Goal: Task Accomplishment & Management: Manage account settings

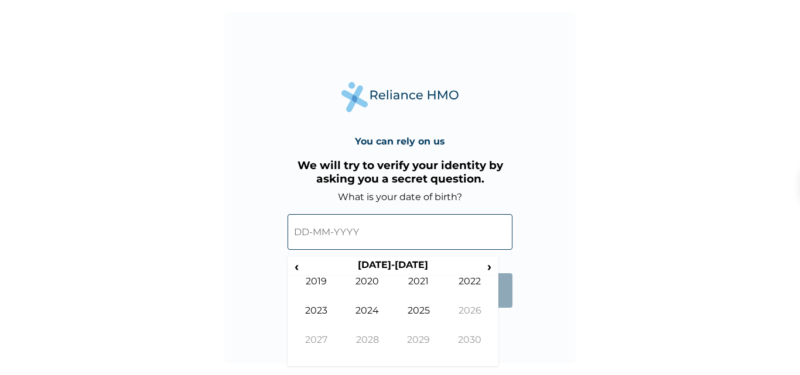
click at [323, 233] on input "text" at bounding box center [400, 232] width 225 height 36
click at [303, 236] on input "text" at bounding box center [400, 232] width 225 height 36
click at [293, 264] on span "‹" at bounding box center [297, 266] width 12 height 15
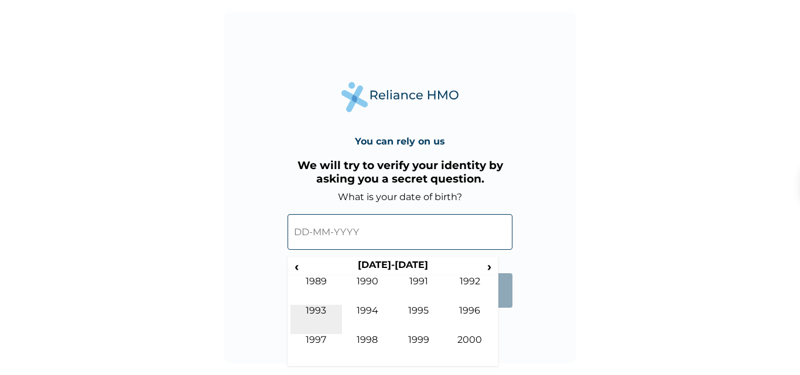
click at [308, 310] on td "1993" at bounding box center [317, 319] width 52 height 29
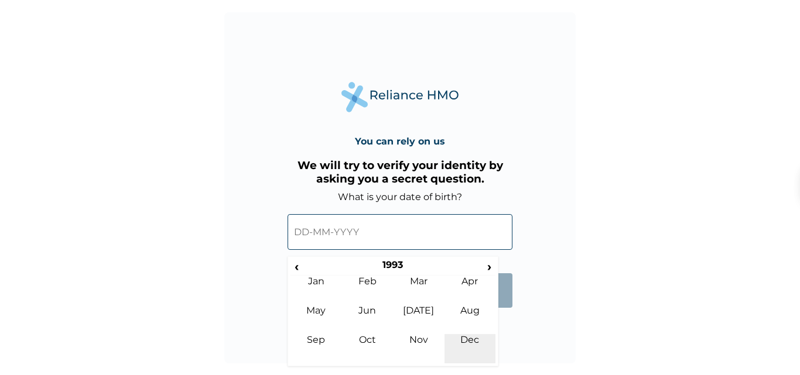
click at [471, 337] on td "Dec" at bounding box center [471, 348] width 52 height 29
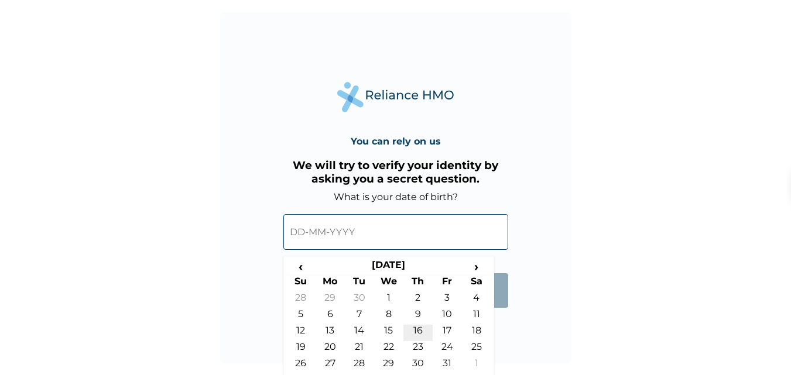
click at [414, 325] on td "16" at bounding box center [418, 333] width 29 height 16
type input "[DATE]"
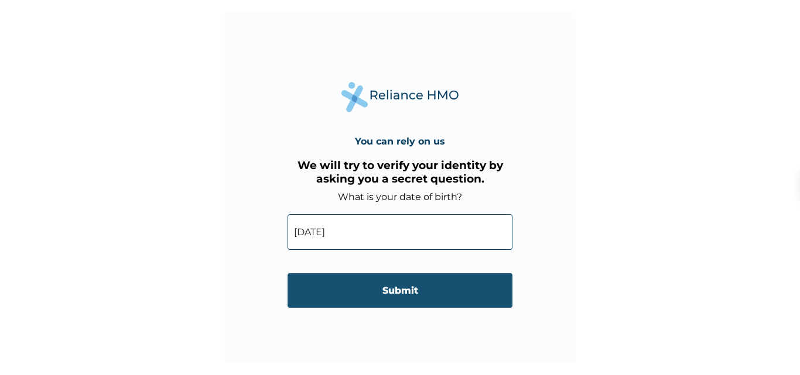
click at [412, 285] on input "Submit" at bounding box center [400, 291] width 225 height 35
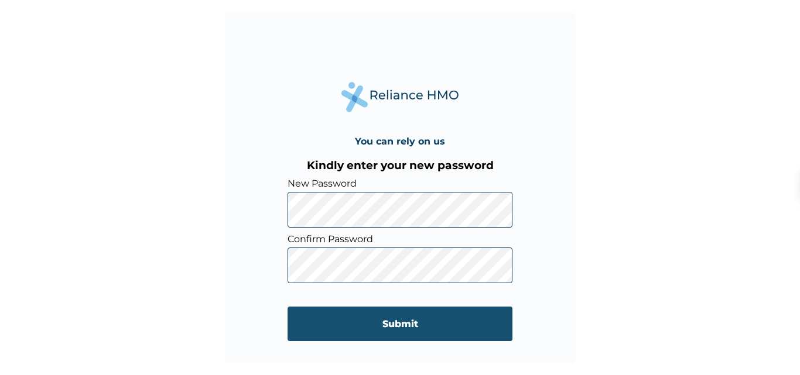
click at [383, 320] on input "Submit" at bounding box center [400, 324] width 225 height 35
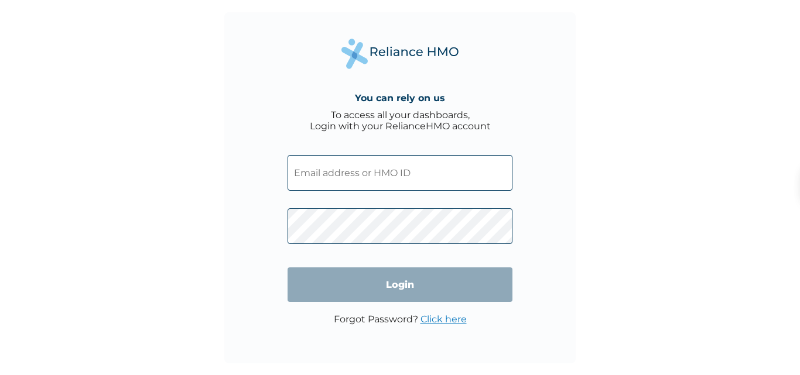
type input "peace inyang"
click at [395, 283] on input "Login" at bounding box center [400, 285] width 225 height 35
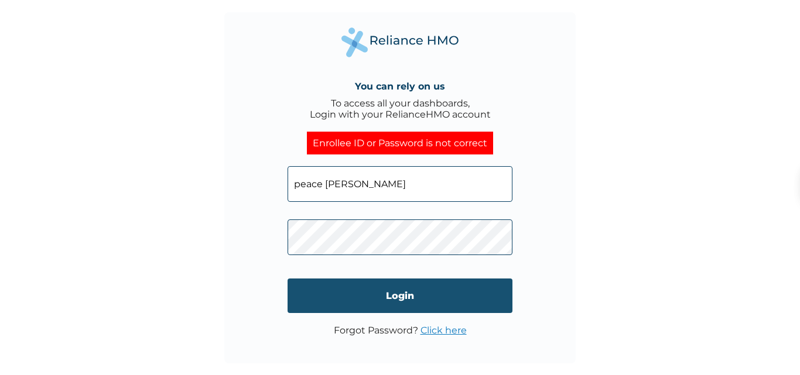
click at [379, 290] on input "Login" at bounding box center [400, 296] width 225 height 35
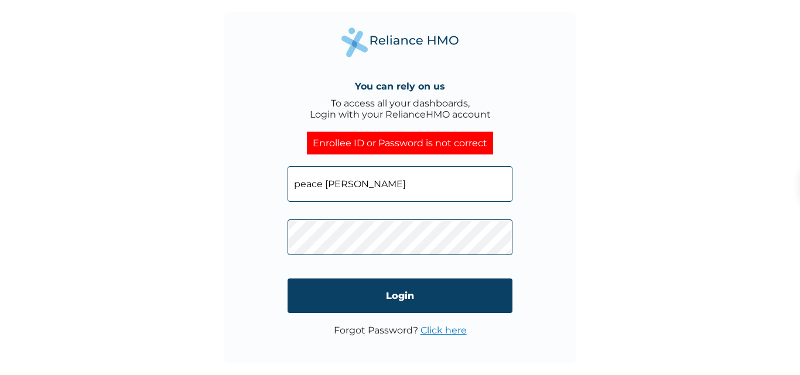
click at [344, 148] on div "Enrollee ID or Password is not correct" at bounding box center [400, 143] width 186 height 23
click at [365, 178] on input "peace inyang" at bounding box center [400, 184] width 225 height 36
click at [557, 292] on div "You can rely on us To access all your dashboards, Login with your RelianceHMO a…" at bounding box center [399, 187] width 351 height 351
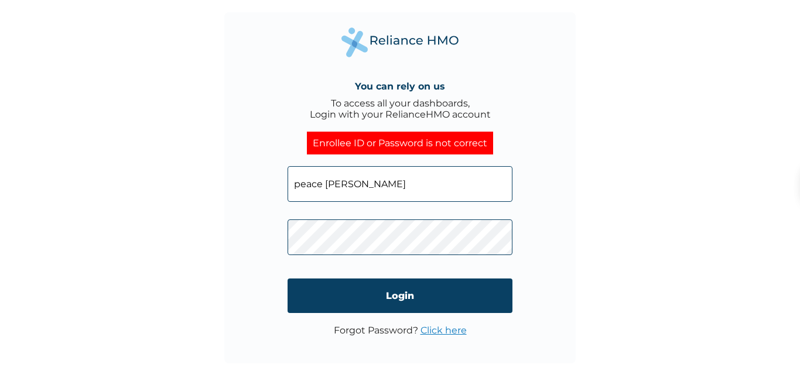
click at [534, 245] on div "You can rely on us To access all your dashboards, Login with your RelianceHMO a…" at bounding box center [399, 187] width 351 height 351
